Goal: Task Accomplishment & Management: Manage account settings

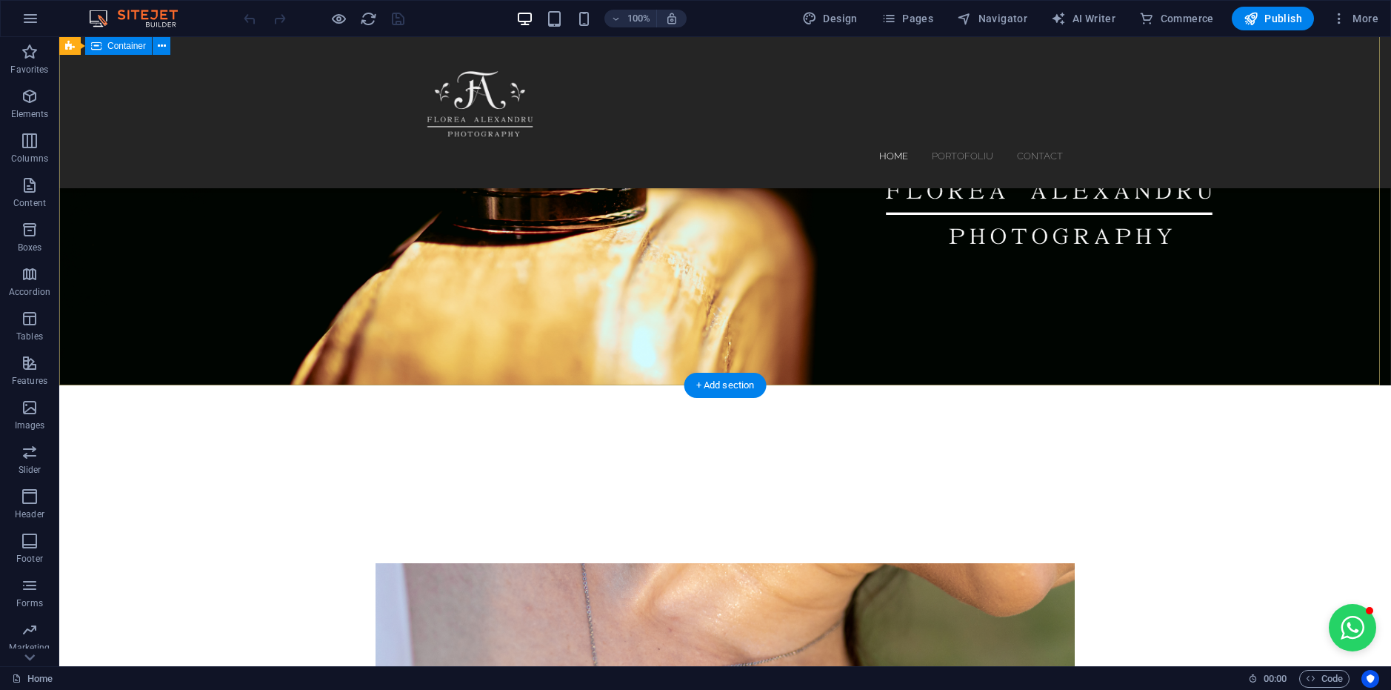
scroll to position [148, 0]
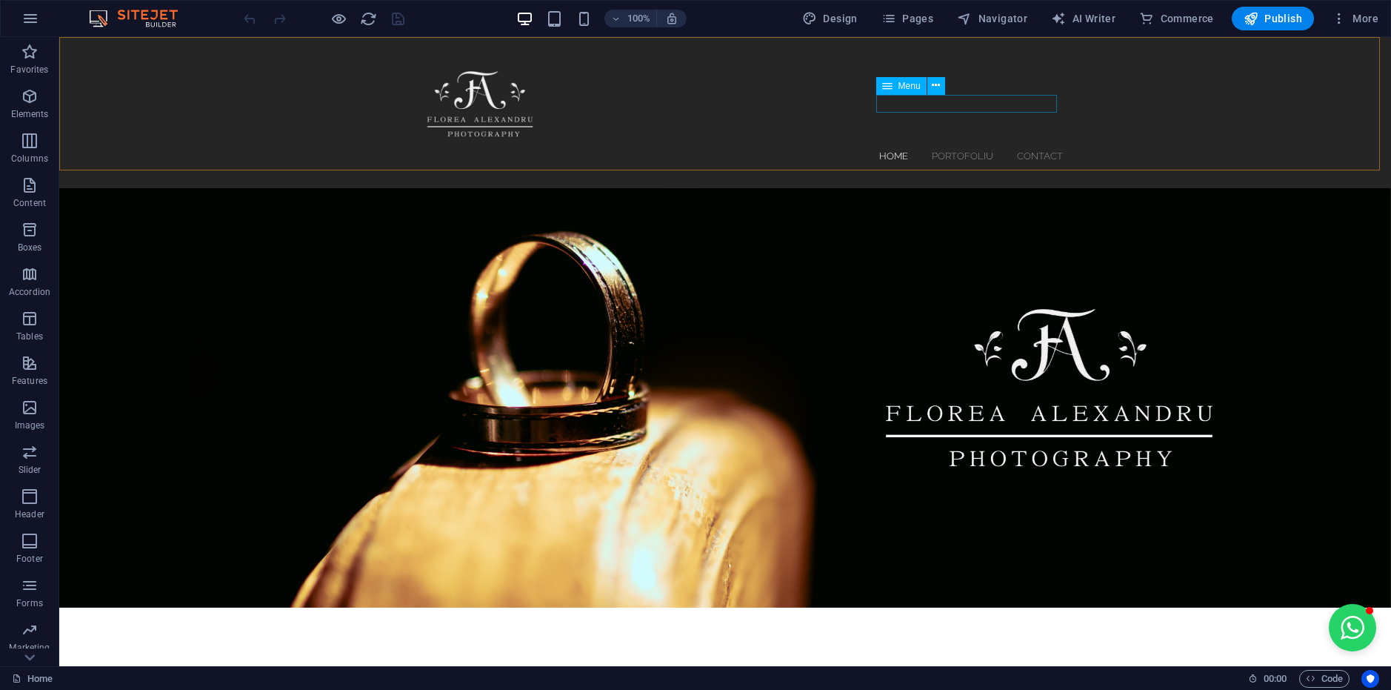
click at [960, 147] on nav "Home Portofoliu [PERSON_NAME] Cununie Contact" at bounding box center [725, 156] width 676 height 18
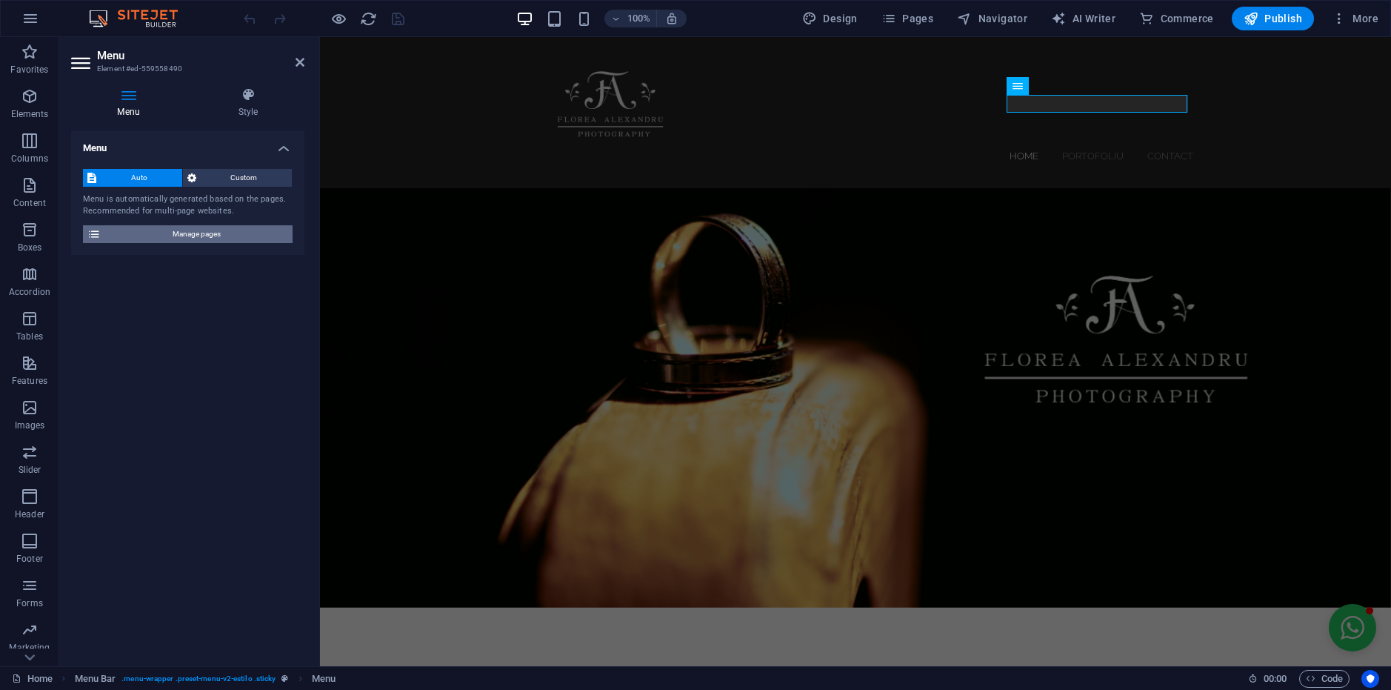
click at [159, 231] on span "Manage pages" at bounding box center [196, 234] width 183 height 18
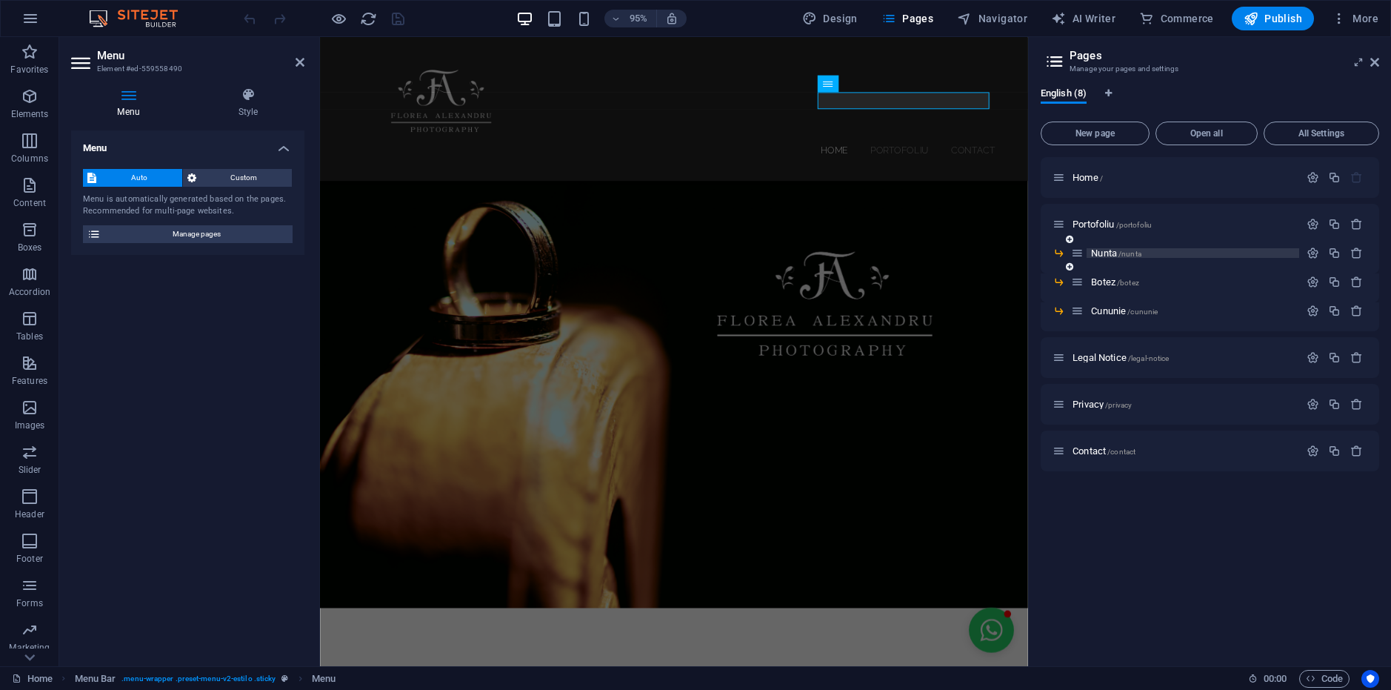
click at [1108, 250] on span "Nunta /nunta" at bounding box center [1116, 252] width 50 height 11
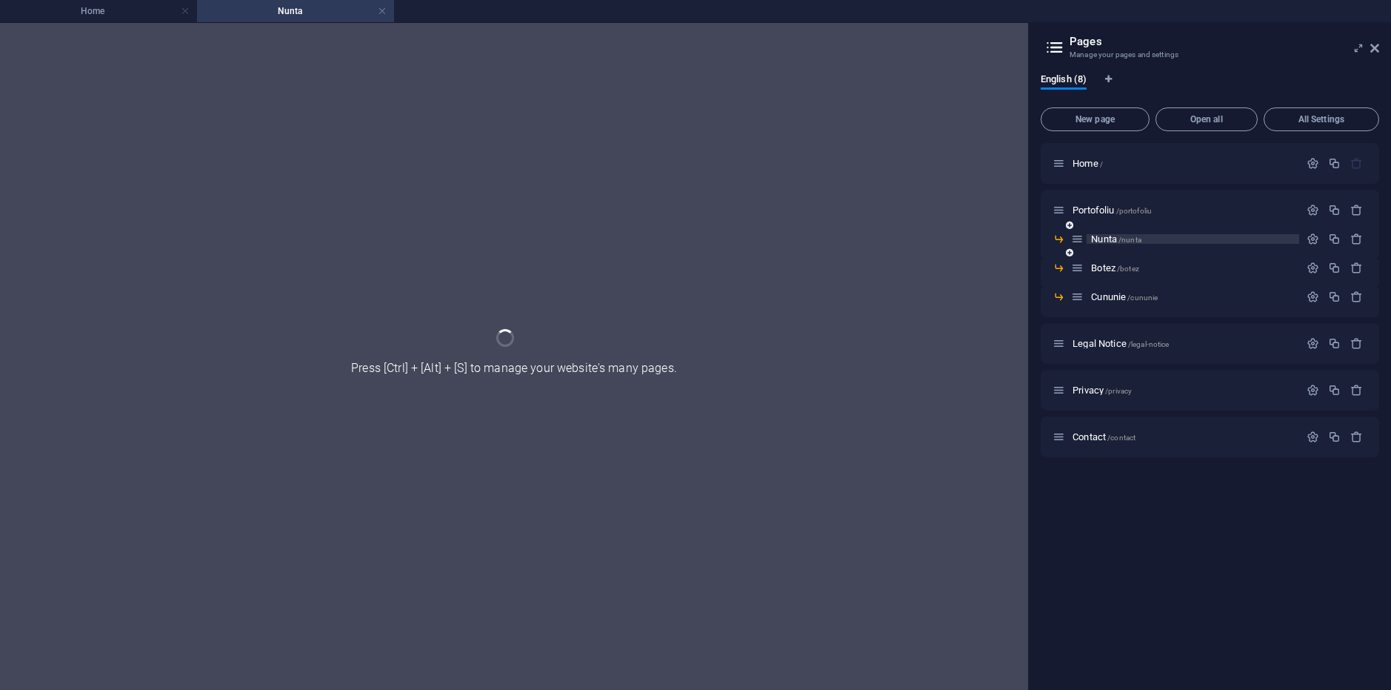
scroll to position [0, 0]
click at [1108, 250] on div "Nunta /nunta" at bounding box center [1210, 244] width 339 height 29
